Goal: Contribute content: Add original content to the website for others to see

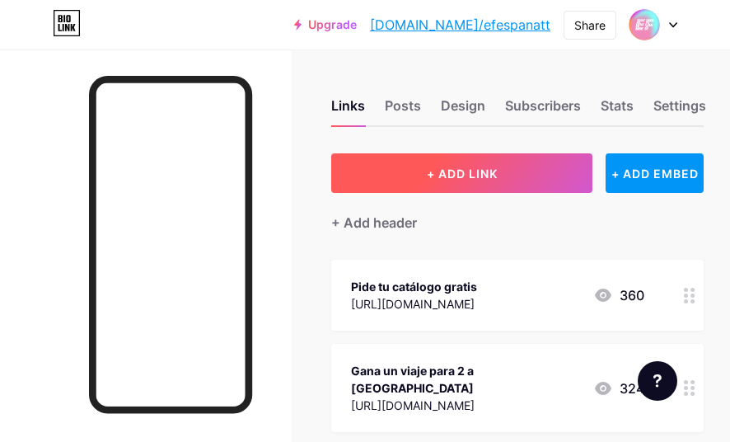
click at [492, 171] on span "+ ADD LINK" at bounding box center [462, 174] width 71 height 14
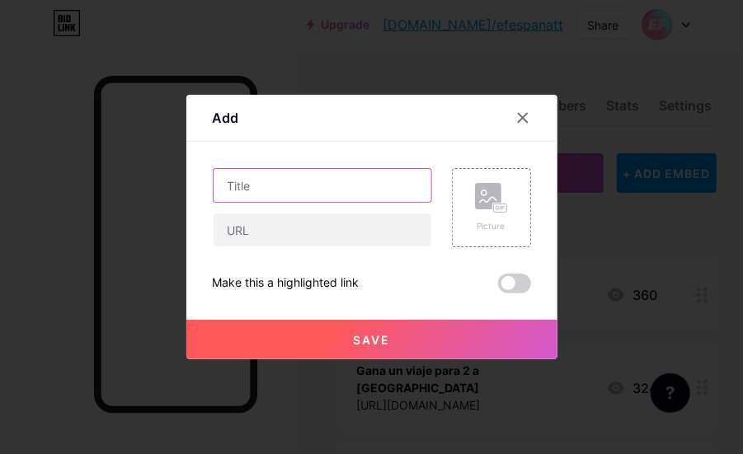
click at [368, 189] on input "text" at bounding box center [322, 185] width 218 height 33
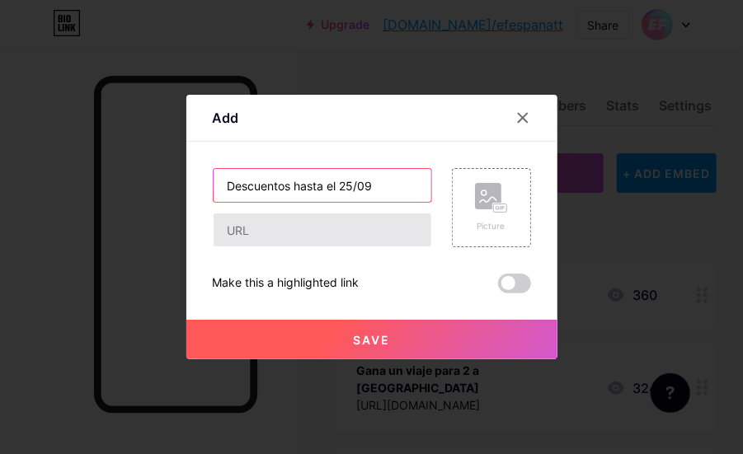
type input "Descuentos hasta el 25/09"
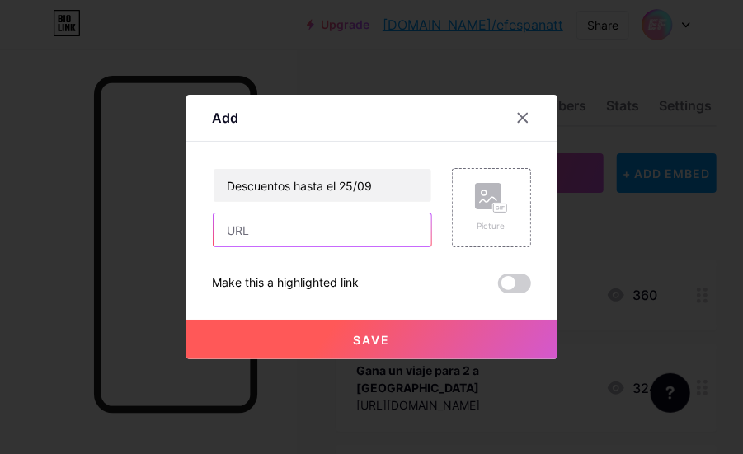
click at [348, 237] on input "text" at bounding box center [322, 229] width 218 height 33
click at [351, 231] on input "text" at bounding box center [322, 229] width 218 height 33
click at [340, 227] on input "text" at bounding box center [322, 229] width 218 height 33
paste input "[URL][DOMAIN_NAME]"
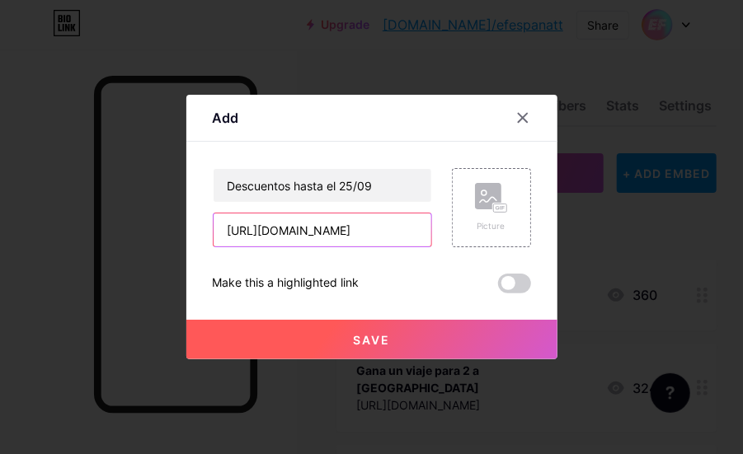
type input "[URL][DOMAIN_NAME]"
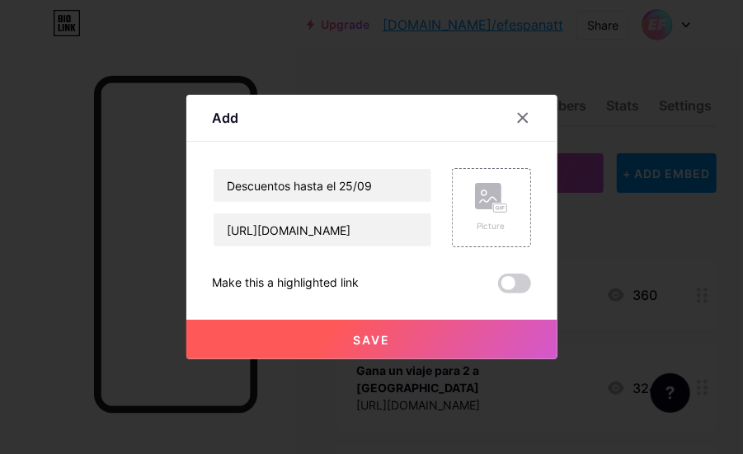
click at [380, 329] on button "Save" at bounding box center [371, 340] width 371 height 40
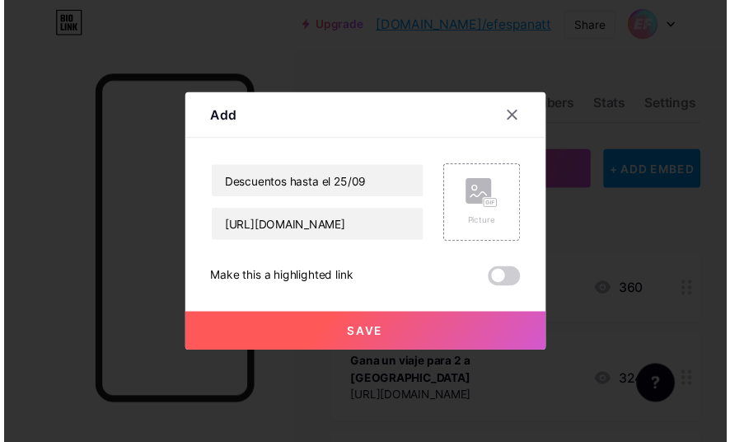
scroll to position [0, 0]
